Goal: Book appointment/travel/reservation

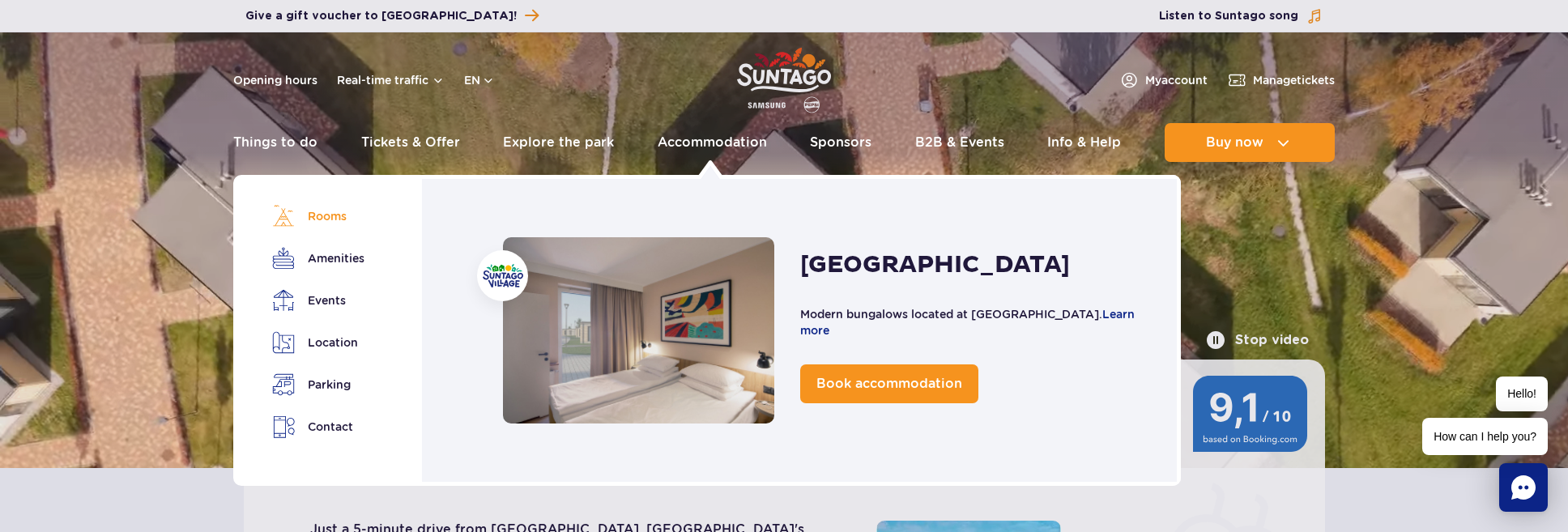
click at [332, 217] on link "Rooms" at bounding box center [317, 216] width 90 height 23
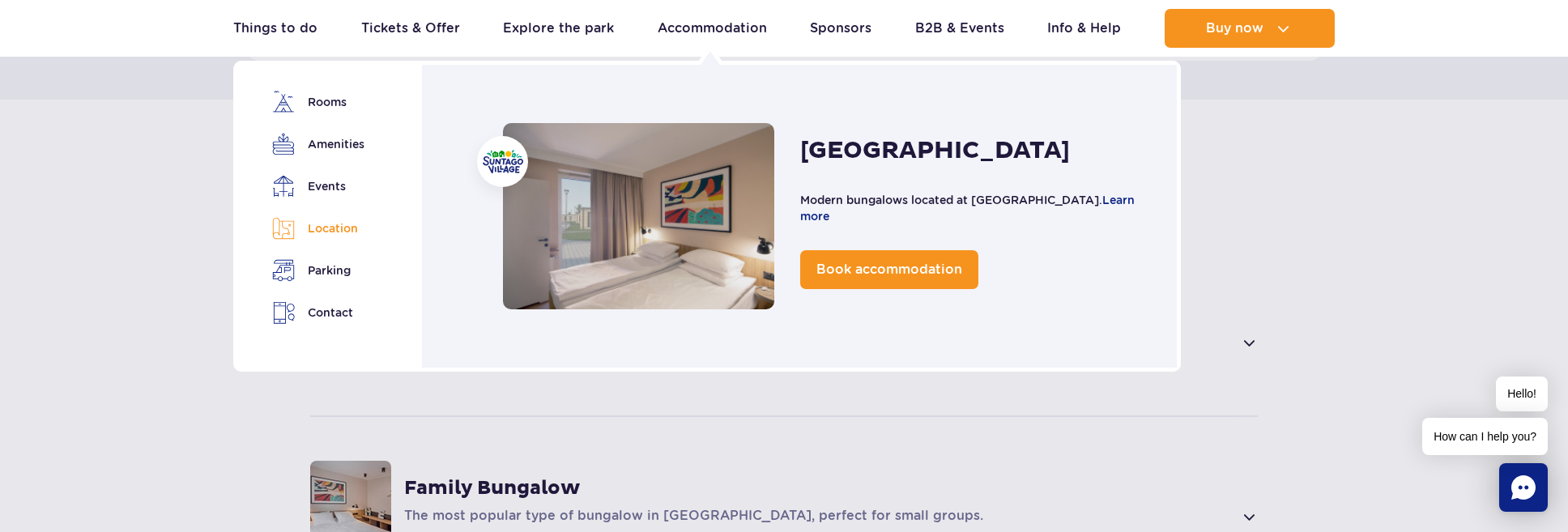
scroll to position [1094, 0]
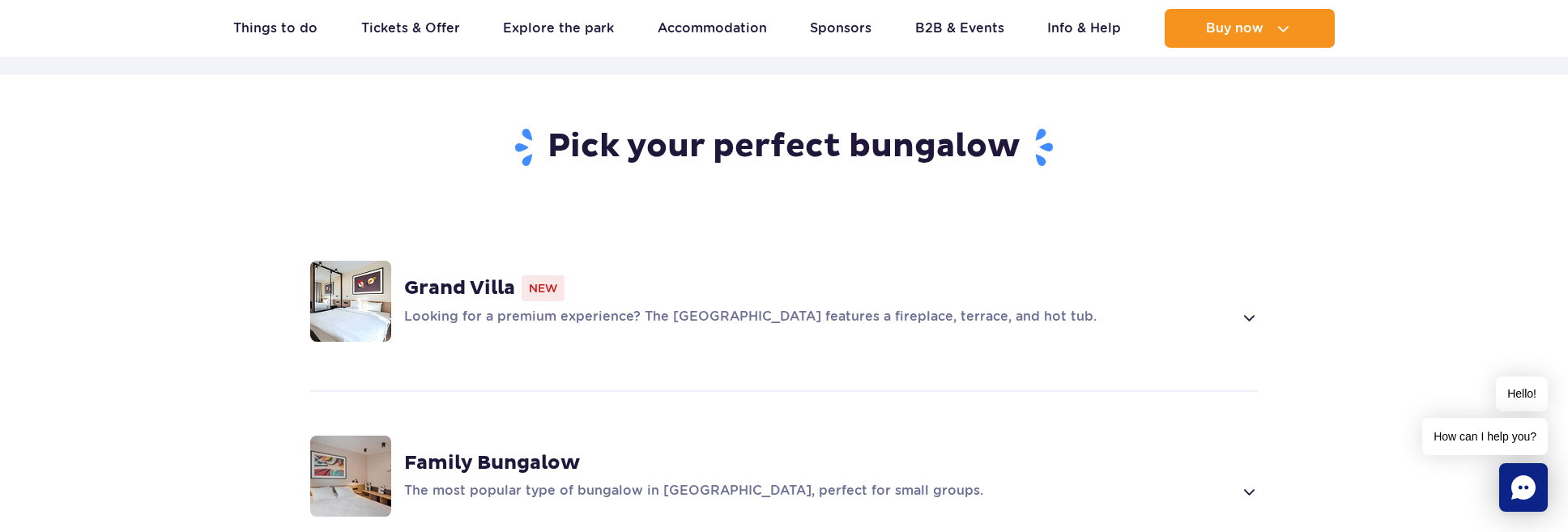
click at [33, 282] on section "Pick your perfect bungalow [GEOGRAPHIC_DATA] Looking for a premium experience? …" at bounding box center [784, 449] width 1568 height 750
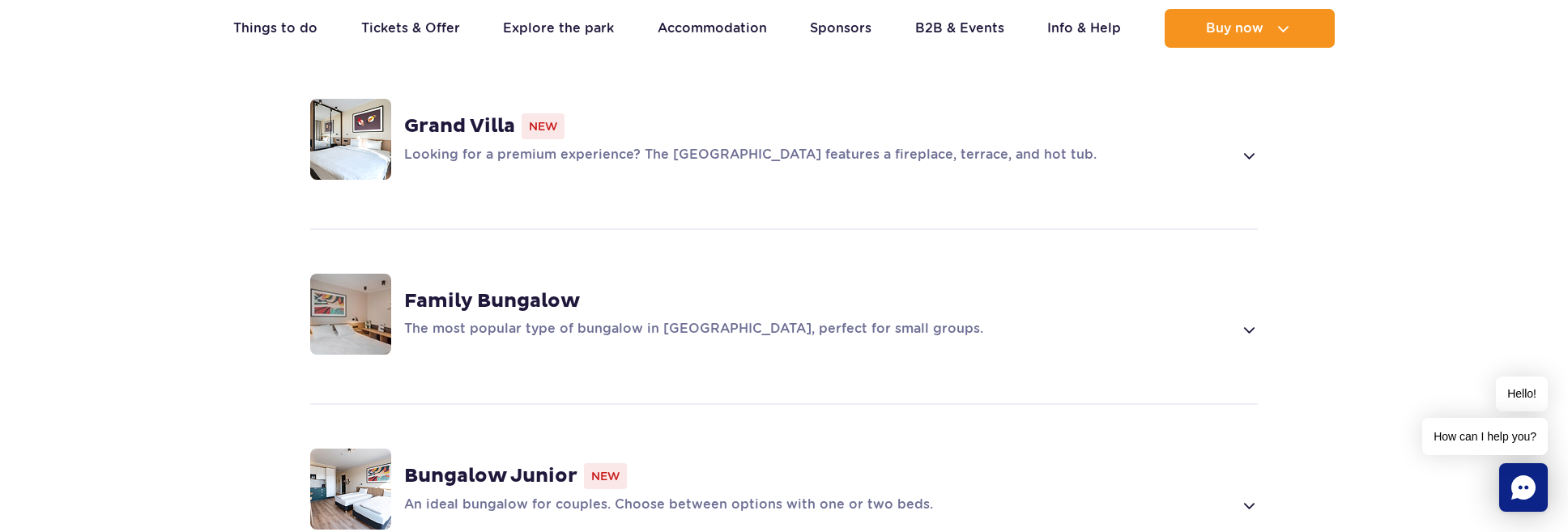
scroll to position [1257, 0]
click at [1251, 319] on span at bounding box center [1248, 329] width 19 height 19
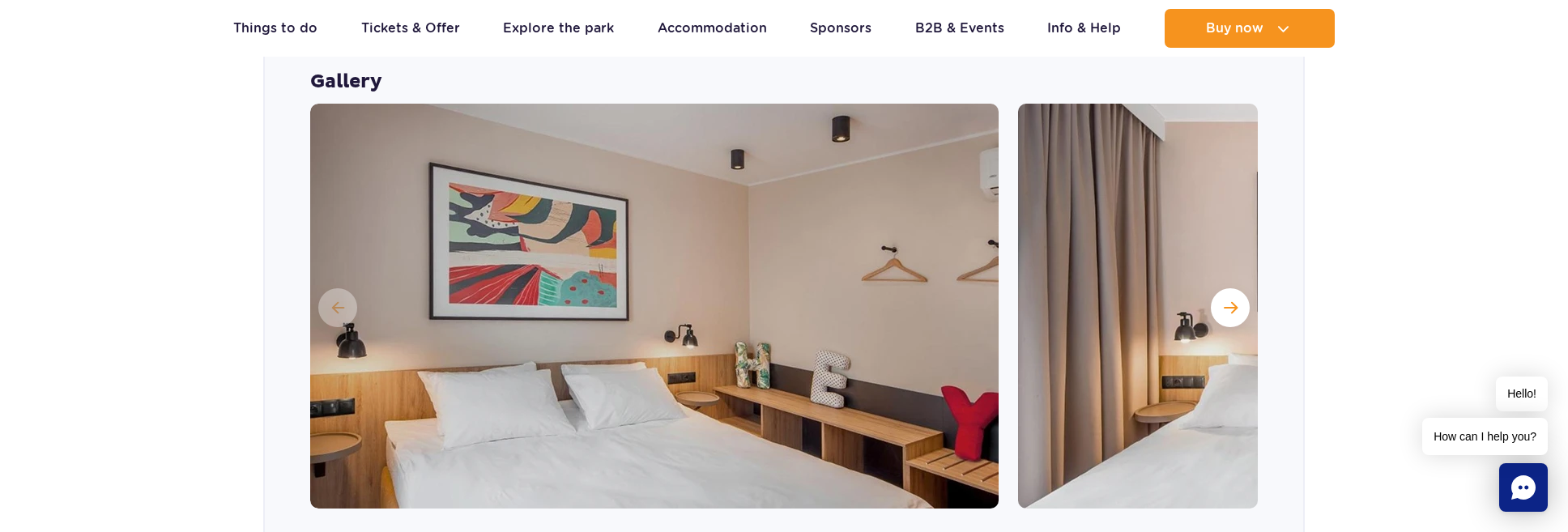
scroll to position [1505, 0]
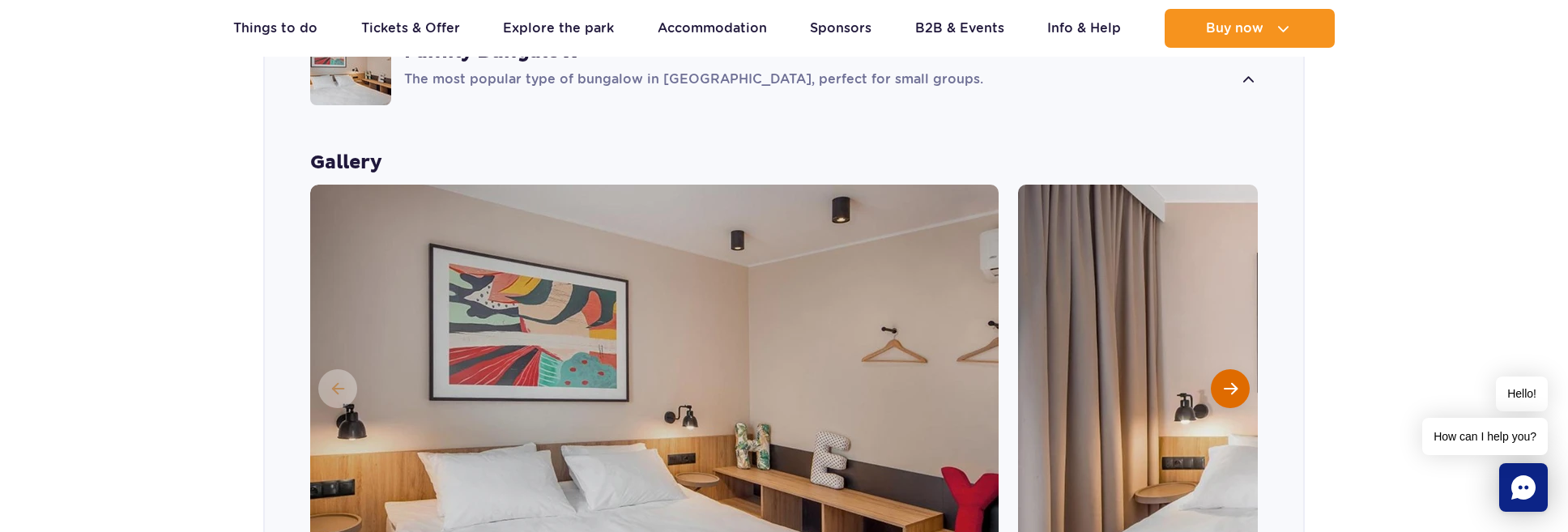
click at [1231, 381] on span "Next slide" at bounding box center [1230, 388] width 13 height 14
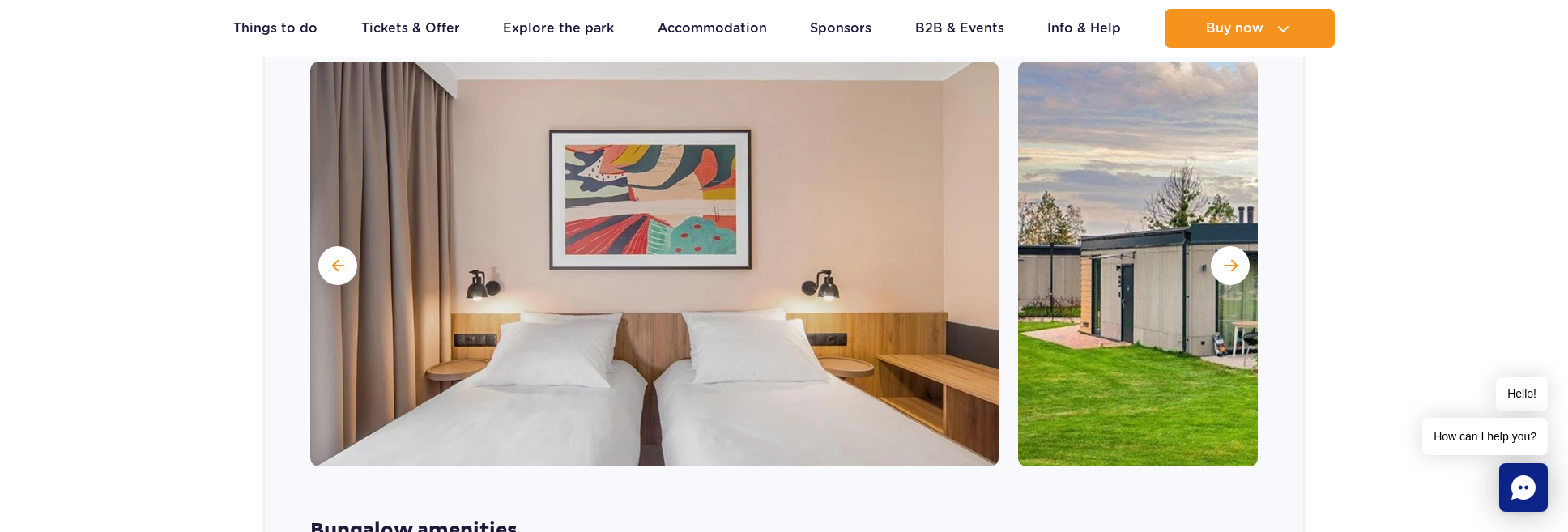
scroll to position [1667, 0]
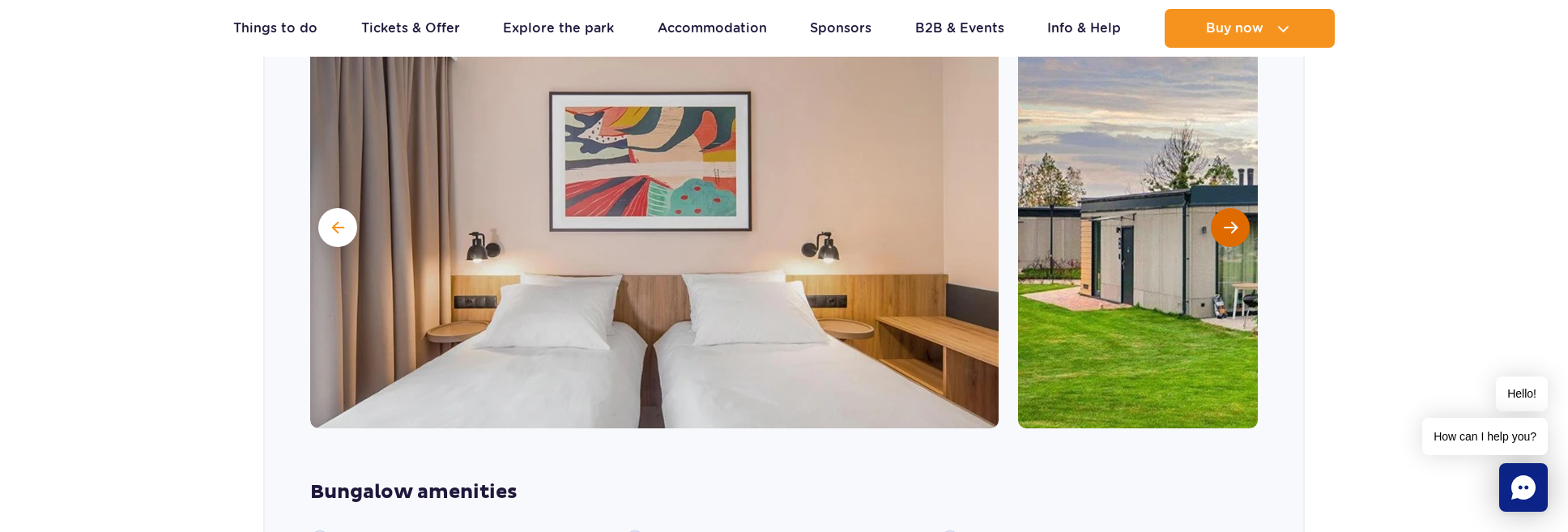
click at [1235, 220] on span "Next slide" at bounding box center [1230, 227] width 13 height 14
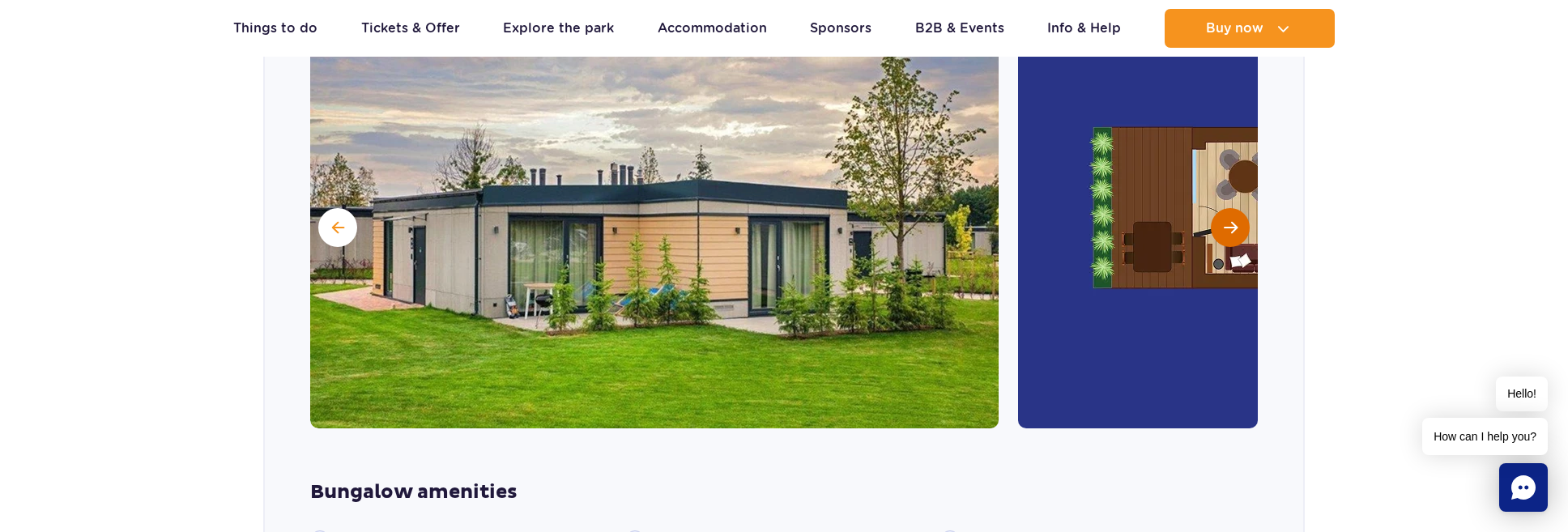
click at [1234, 220] on span "Next slide" at bounding box center [1230, 227] width 13 height 14
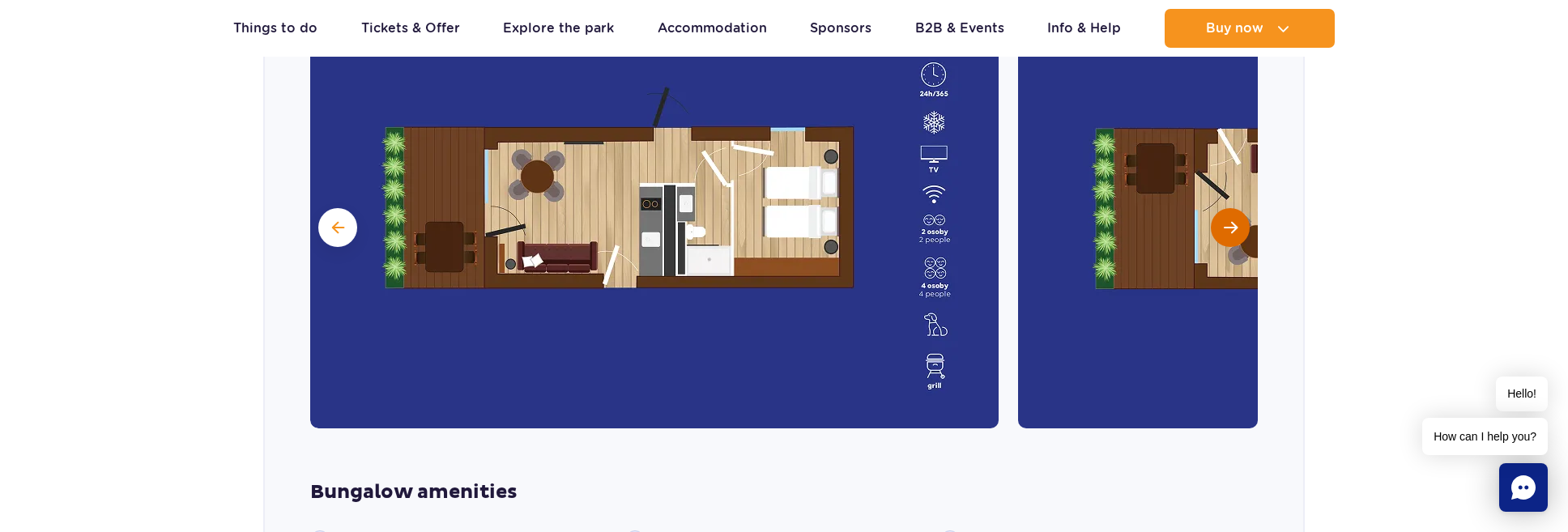
click at [1234, 220] on span "Next slide" at bounding box center [1230, 227] width 13 height 14
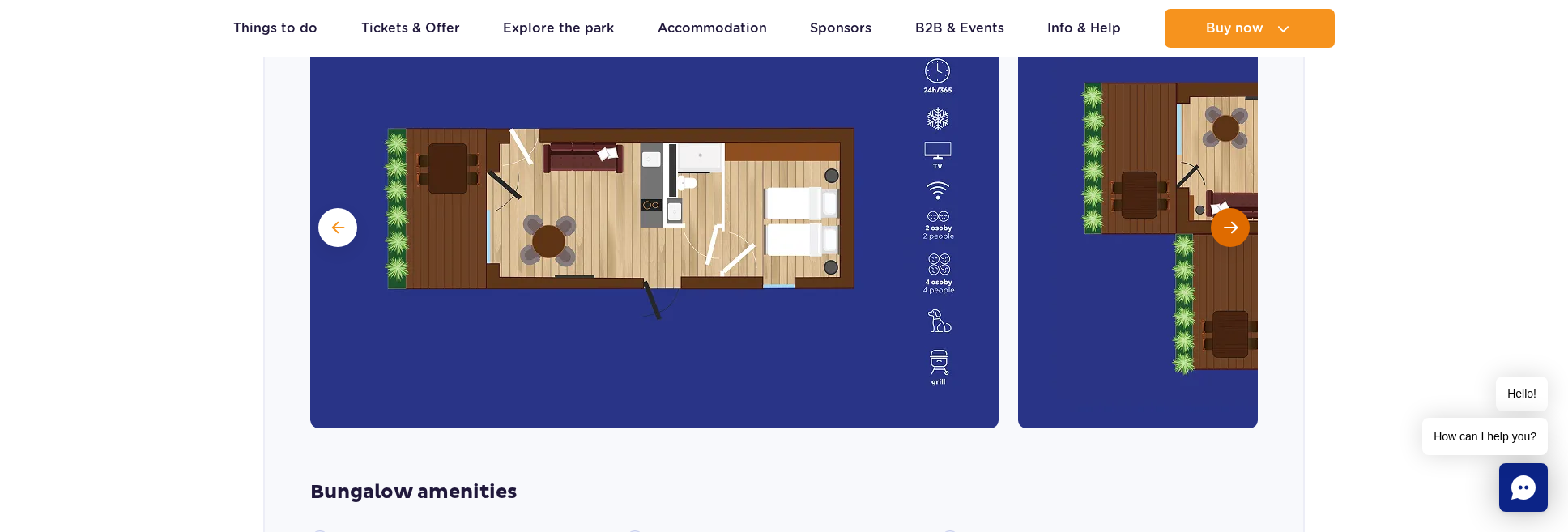
click at [1234, 220] on span "Next slide" at bounding box center [1230, 227] width 13 height 14
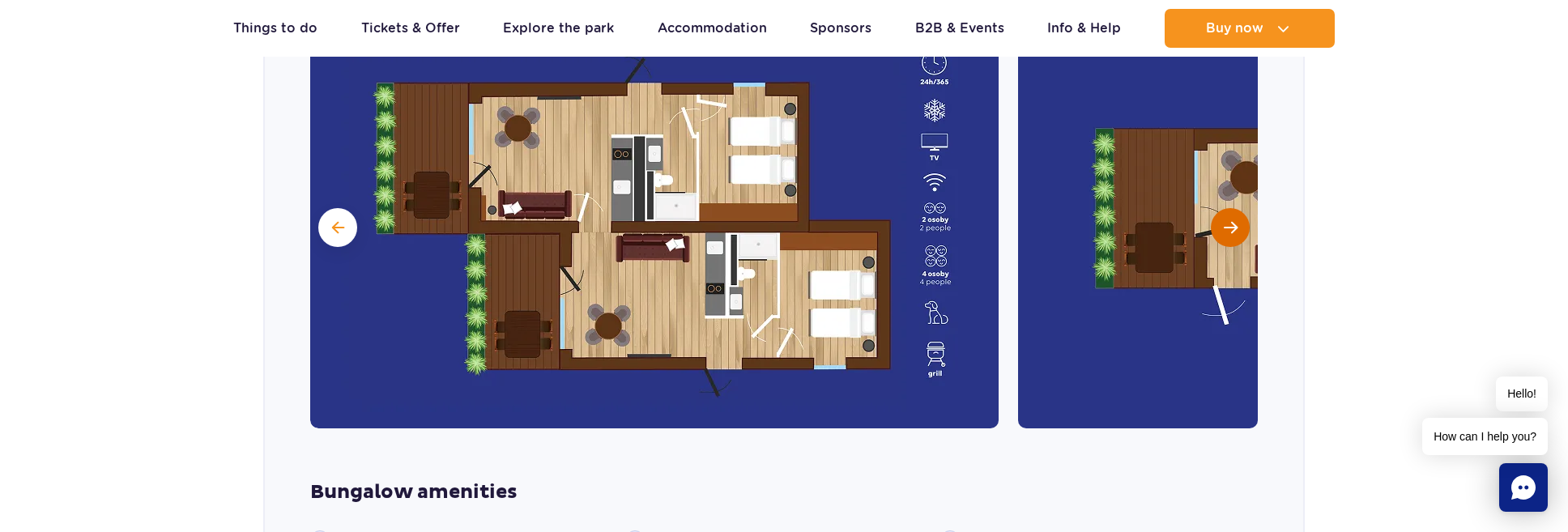
click at [1234, 220] on span "Next slide" at bounding box center [1230, 227] width 13 height 14
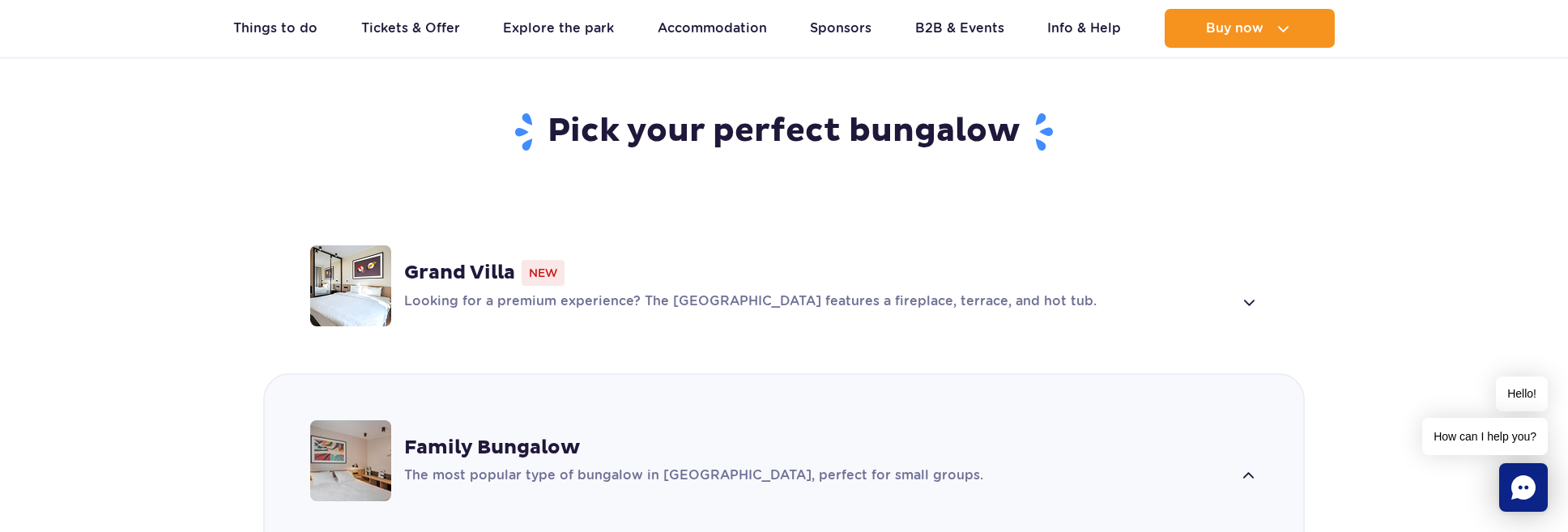
scroll to position [938, 0]
